Goal: Use online tool/utility: Utilize a website feature to perform a specific function

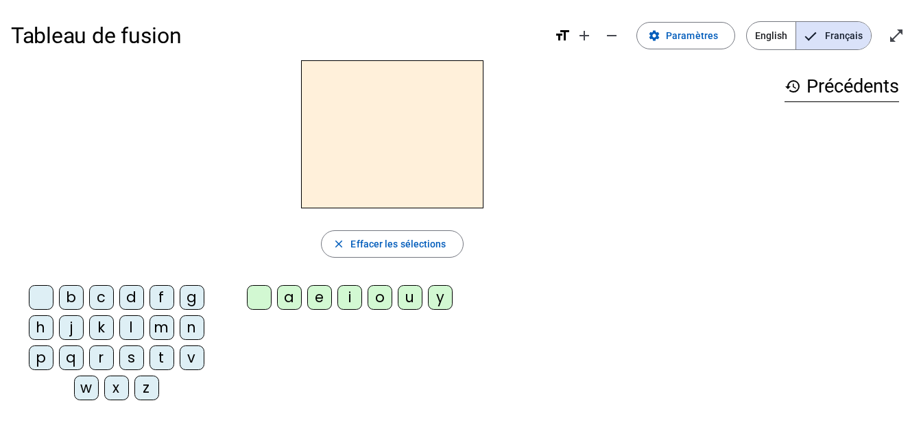
click at [157, 337] on div "m" at bounding box center [162, 327] width 25 height 25
click at [286, 307] on div "a" at bounding box center [289, 297] width 25 height 25
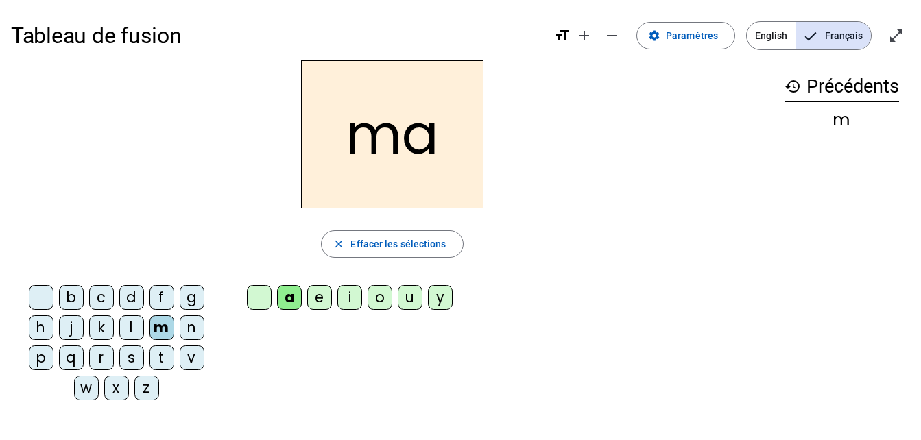
click at [125, 339] on div "l" at bounding box center [131, 327] width 25 height 25
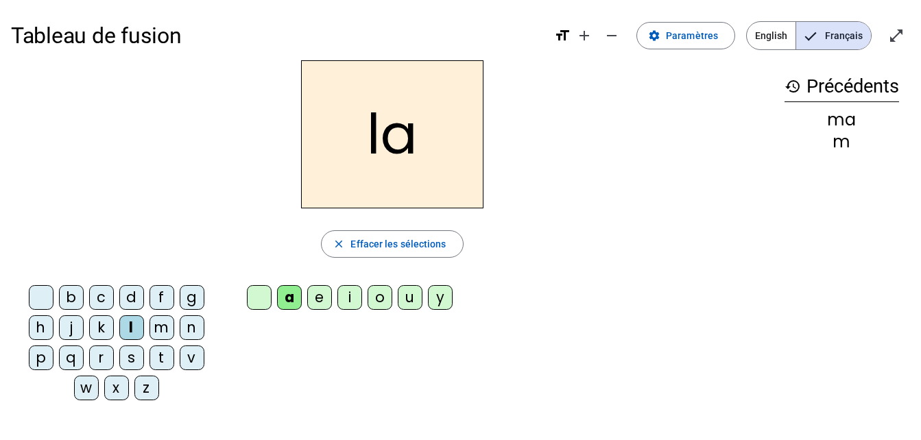
click at [319, 305] on div "e" at bounding box center [319, 297] width 25 height 25
click at [125, 307] on div "d" at bounding box center [131, 297] width 25 height 25
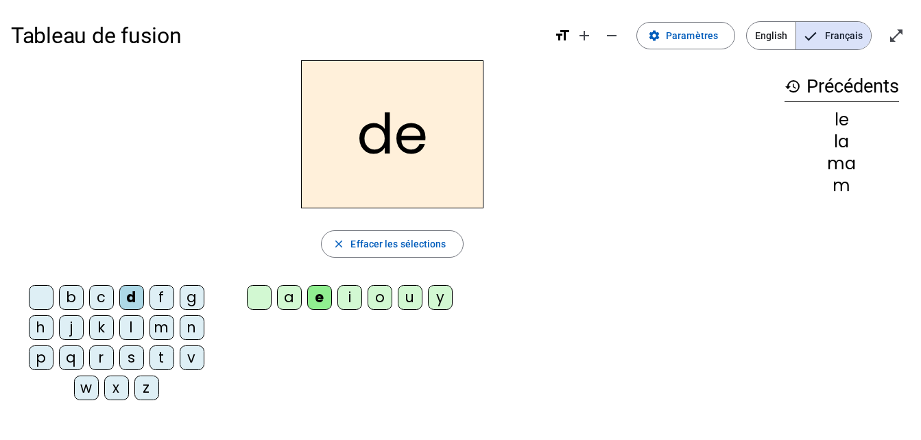
click at [409, 307] on div "u" at bounding box center [410, 297] width 25 height 25
click at [152, 367] on div "t" at bounding box center [162, 358] width 25 height 25
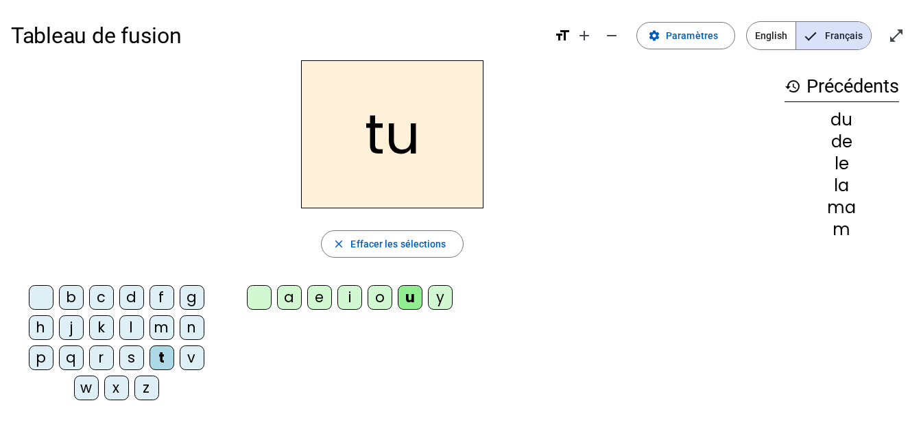
click at [283, 309] on div "a" at bounding box center [289, 297] width 25 height 25
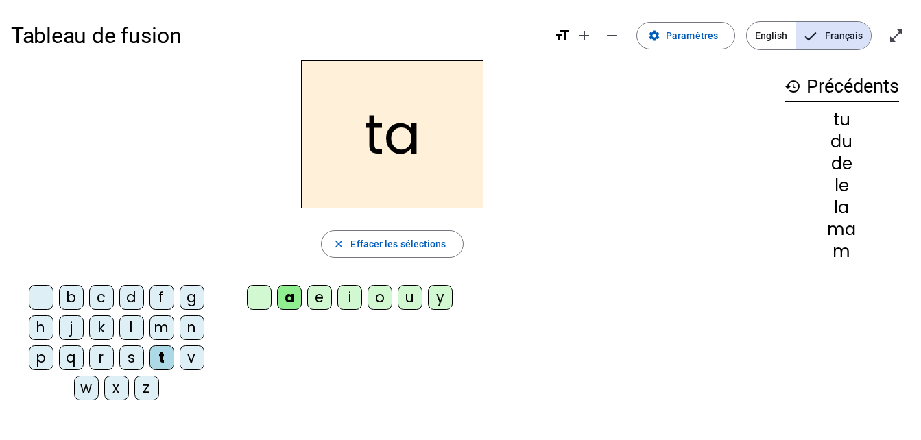
click at [313, 295] on div "e" at bounding box center [319, 297] width 25 height 25
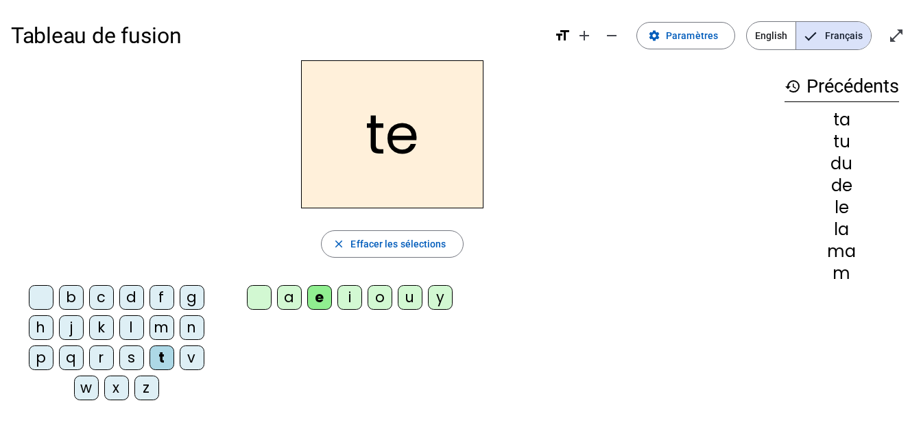
click at [154, 337] on div "m" at bounding box center [162, 327] width 25 height 25
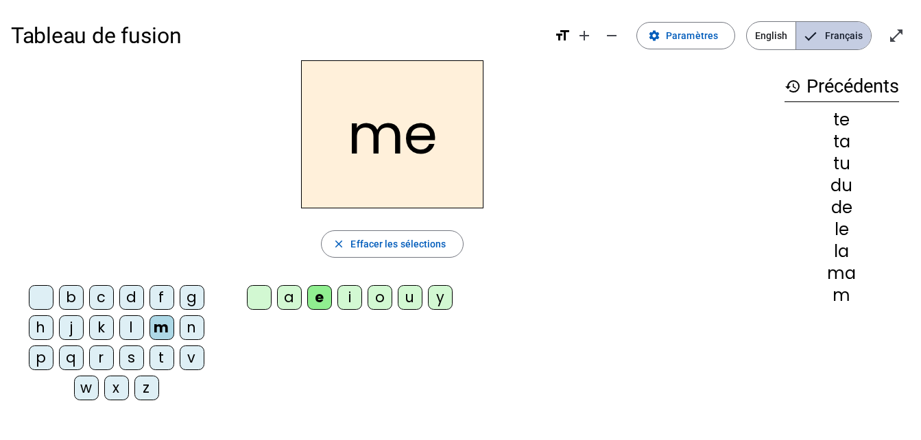
click at [815, 25] on span "Français" at bounding box center [833, 35] width 75 height 27
